Goal: Navigation & Orientation: Understand site structure

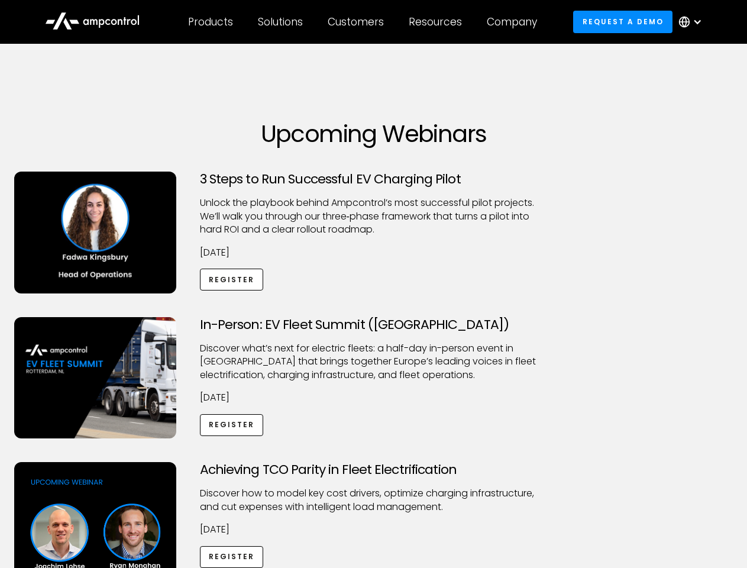
click at [364, 22] on div "Customers" at bounding box center [356, 21] width 56 height 13
click at [210, 22] on div "Products" at bounding box center [210, 21] width 45 height 13
click at [281, 22] on div "Solutions" at bounding box center [280, 21] width 45 height 13
click at [358, 22] on div "Customers" at bounding box center [356, 21] width 56 height 13
click at [438, 22] on div "Resources" at bounding box center [435, 21] width 53 height 13
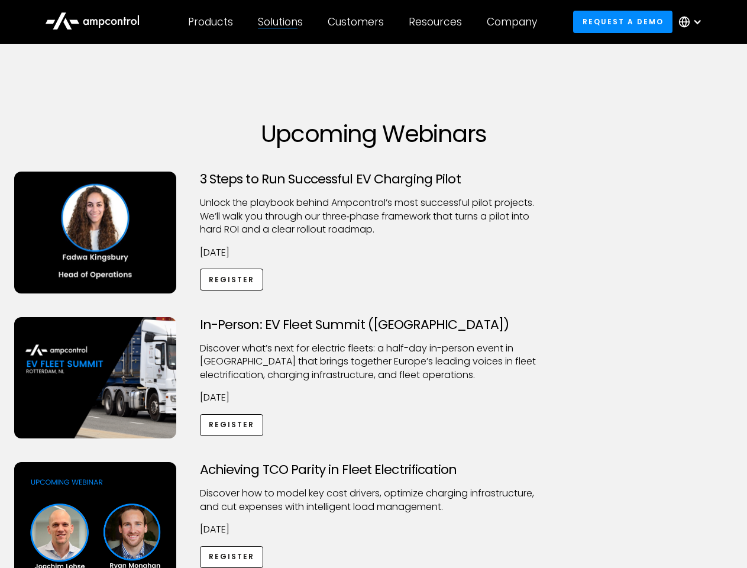
click at [516, 22] on div "Company" at bounding box center [512, 21] width 50 height 13
click at [693, 22] on div at bounding box center [697, 21] width 9 height 9
